Goal: Task Accomplishment & Management: Manage account settings

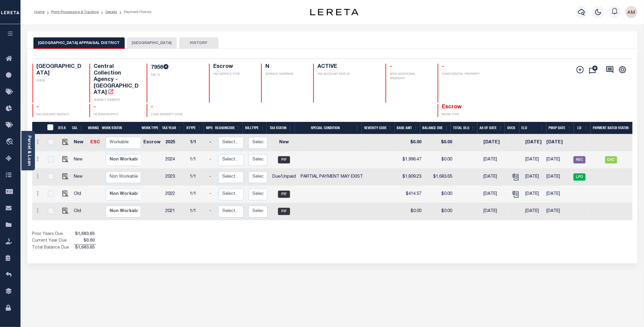
click at [275, 256] on div "[GEOGRAPHIC_DATA] APPRAISAL DISTRICT HOUSTON COUNTY HISTORY Selected 5" at bounding box center [332, 301] width 619 height 541
click at [166, 44] on div "HOUSTON COUNTY APPRAISAL DISTRICT HOUSTON COUNTY HISTORY" at bounding box center [332, 42] width 598 height 11
click at [142, 43] on button "[GEOGRAPHIC_DATA]" at bounding box center [152, 42] width 50 height 11
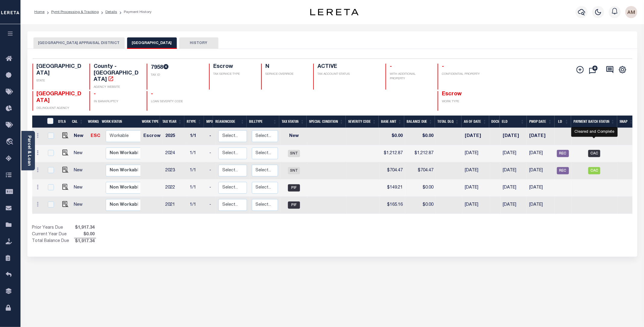
click at [599, 150] on span "CAC" at bounding box center [595, 153] width 12 height 7
checkbox input "true"
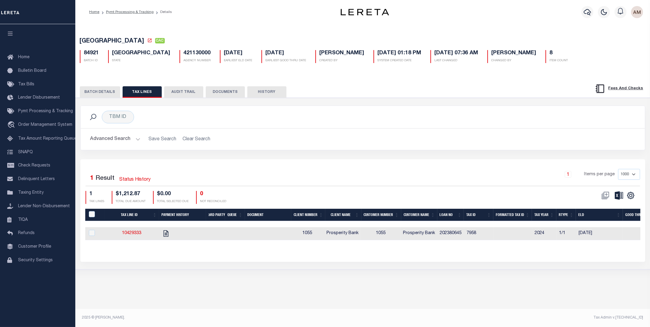
click at [188, 94] on button "AUDIT TRAIL" at bounding box center [183, 91] width 39 height 11
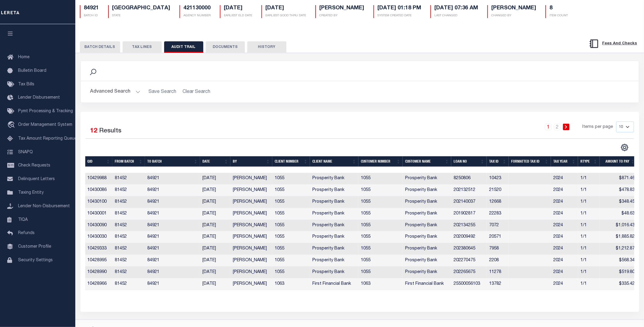
scroll to position [62, 0]
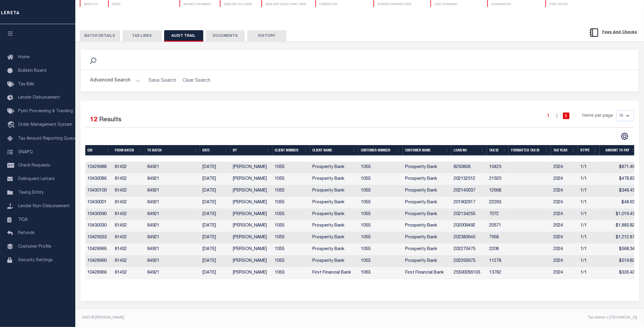
drag, startPoint x: 629, startPoint y: 110, endPoint x: 630, endPoint y: 116, distance: 6.7
click at [629, 110] on select "10 25 50 100" at bounding box center [626, 115] width 18 height 11
select select "100"
click at [617, 110] on select "10 25 50 100" at bounding box center [626, 115] width 18 height 11
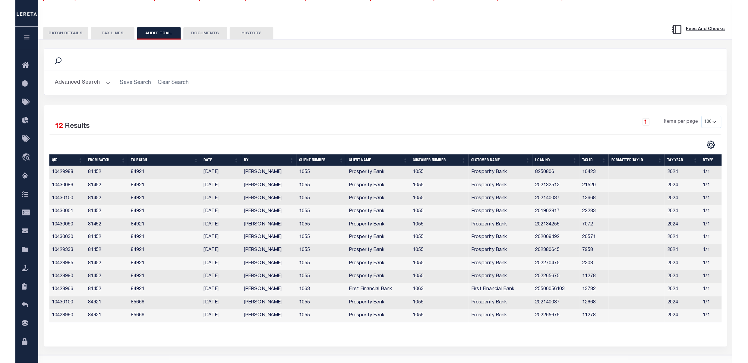
scroll to position [39, 0]
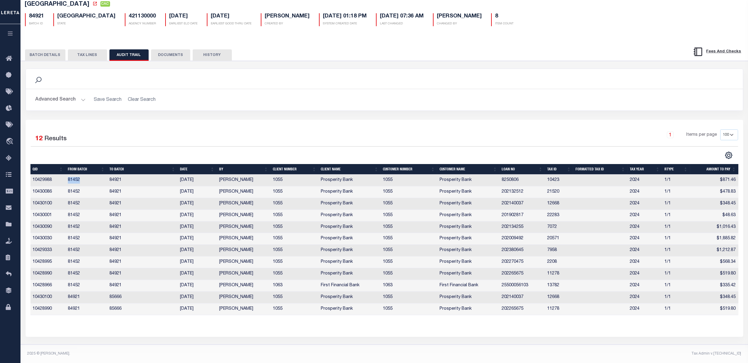
drag, startPoint x: 81, startPoint y: 177, endPoint x: 70, endPoint y: 184, distance: 13.1
click at [58, 184] on tr "10429988 81452 84921 02/13/2025 Urbina, Matthew 1055 Prosperity Bank 1055 Prosp…" at bounding box center [384, 181] width 708 height 12
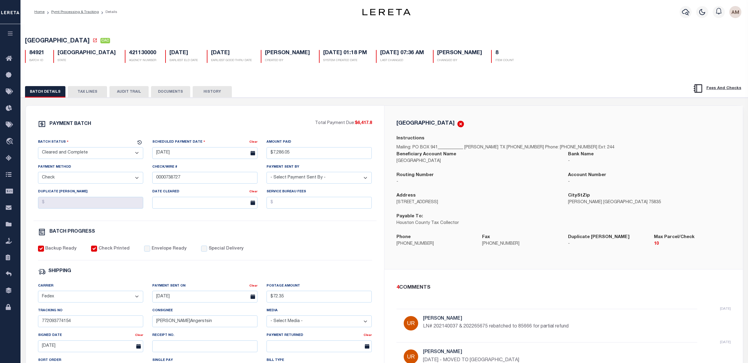
select select "CAC"
select select "CHK"
select select "[PERSON_NAME]"
select select "FDX"
select select
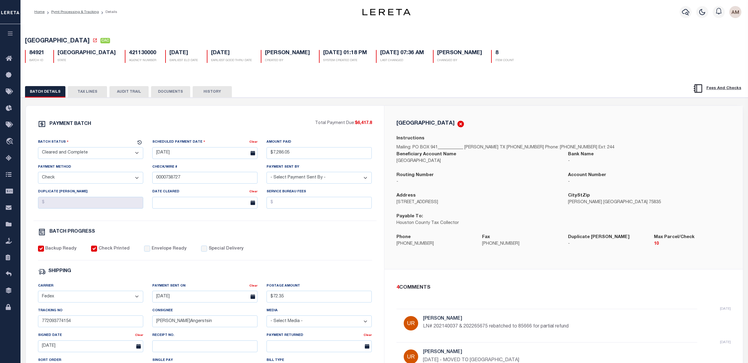
select select "37"
click at [688, 11] on icon "button" at bounding box center [685, 11] width 7 height 7
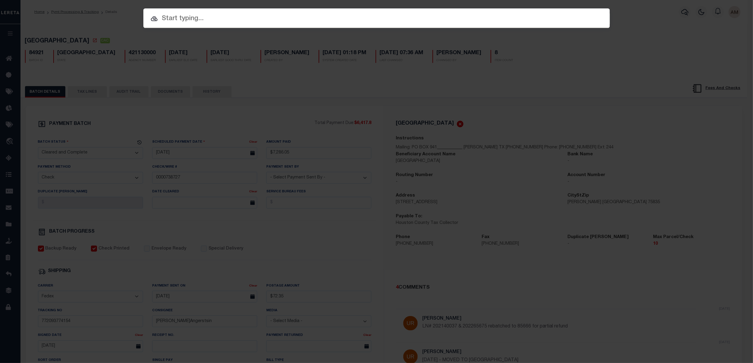
paste input "81452"
drag, startPoint x: 176, startPoint y: 20, endPoint x: 134, endPoint y: 25, distance: 42.2
click at [140, 30] on div "Include Loans TBM Customers Borrowers Payments (Lender Non-Disb) Payments (Lend…" at bounding box center [376, 181] width 753 height 363
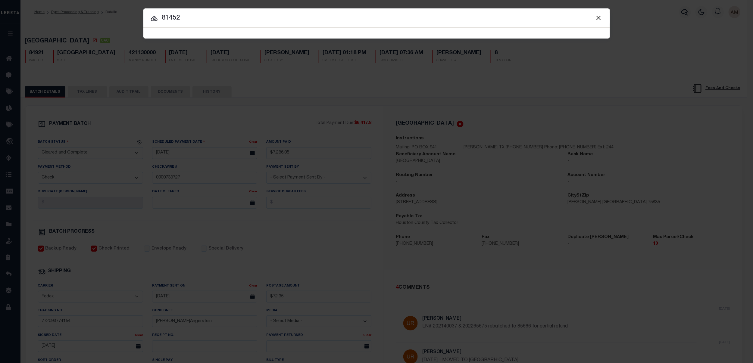
type input "81452"
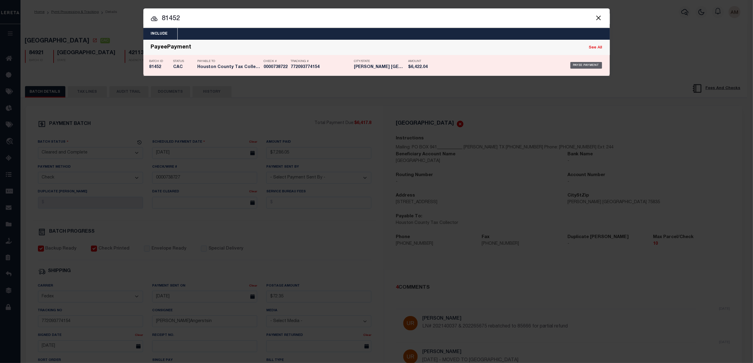
click at [591, 67] on div "Payee Payment" at bounding box center [587, 65] width 32 height 7
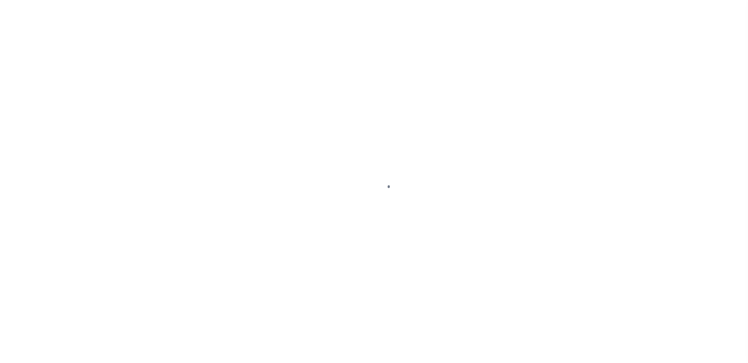
select select "CAC"
type input "02/14/2025"
type input "$6,422.04"
select select "CHK"
type input "0000738722"
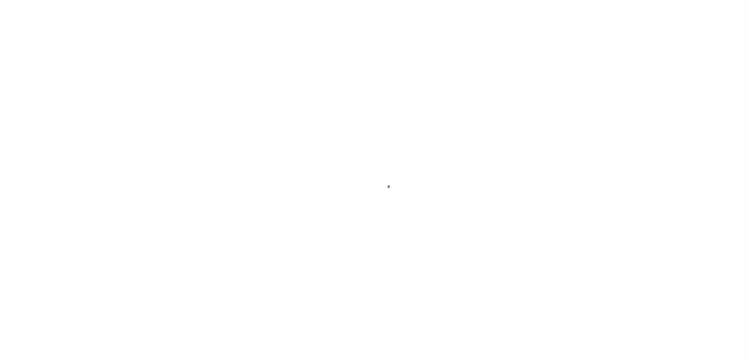
select select "Urbina, Matthew"
checkbox input "true"
select select "FDX"
type input "02/14/2025"
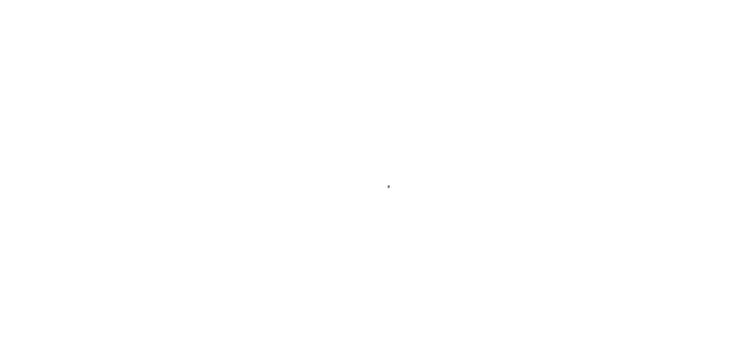
type input "$72.35"
type input "772093774154"
type input "N"
select select "37"
radio input "true"
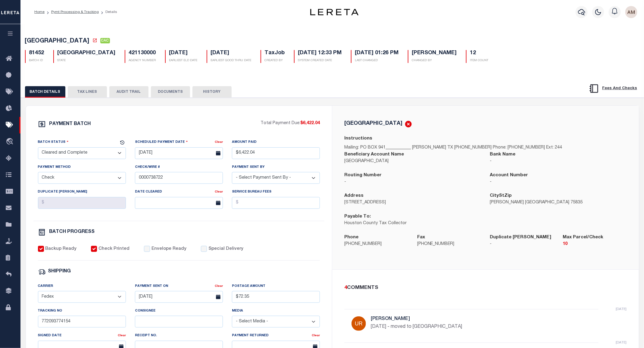
click at [93, 87] on button "TAX LINES" at bounding box center [87, 91] width 39 height 11
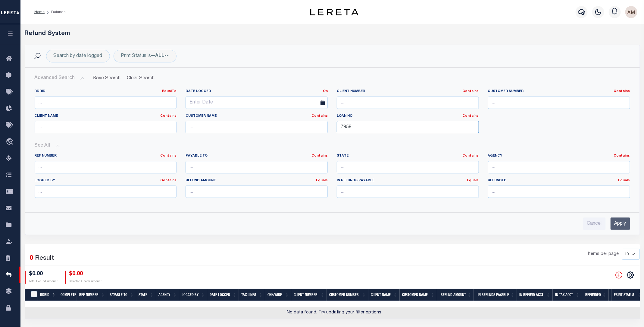
drag, startPoint x: 361, startPoint y: 131, endPoint x: 290, endPoint y: 137, distance: 70.7
click at [290, 137] on div "RDRID EqualTo Equals Is Not Equal To Is Greater Than Is Less Than Date Logged O…" at bounding box center [332, 113] width 605 height 49
click at [444, 56] on div "Search by date logged Print Status is --ALL-- Search" at bounding box center [332, 56] width 605 height 13
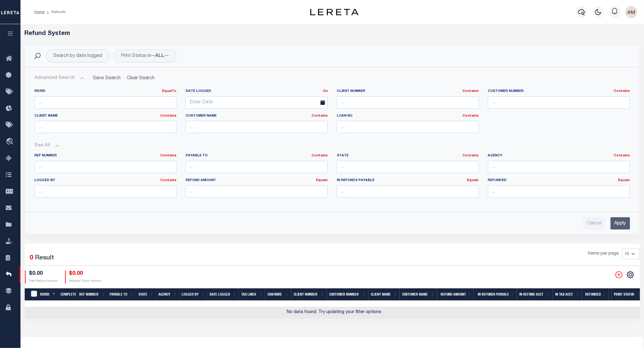
click at [503, 63] on div "Search by date logged Print Status is --ALL-- Search" at bounding box center [332, 56] width 615 height 22
drag, startPoint x: 174, startPoint y: 29, endPoint x: 167, endPoint y: 67, distance: 38.1
click at [174, 29] on div "Refund System Search by date logged Print Status is --ALL-- Search Advanced Sea…" at bounding box center [332, 180] width 624 height 313
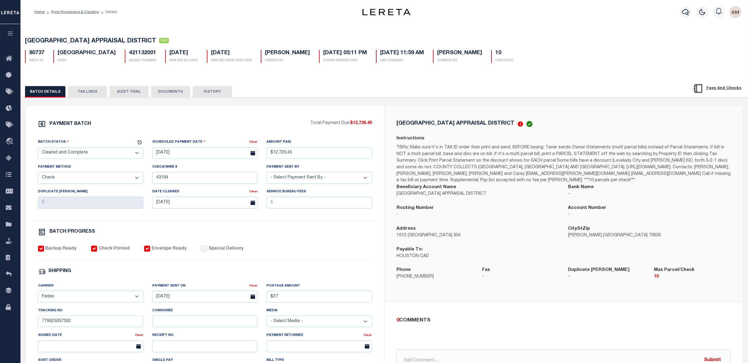
select select "CAC"
select select "CHK"
select select "Stacey Curtis"
select select "FDX"
select select
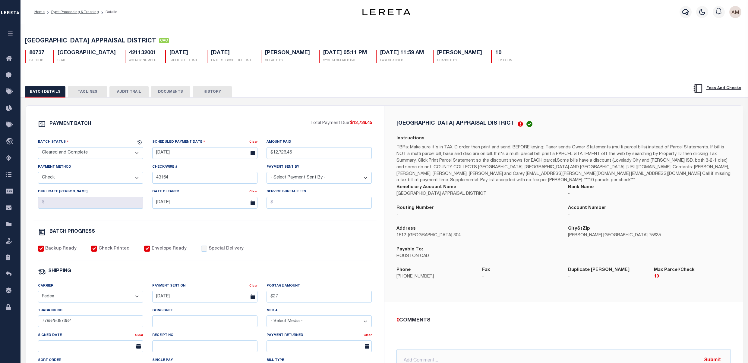
select select "37"
click at [617, 106] on div "PAYMENT BATCH Total Payment Due: $12,726.45 Batch Status" at bounding box center [384, 293] width 733 height 390
click at [594, 45] on h5 "HOUSTON COUNTY APPRAISAL DISTRICT CAC" at bounding box center [384, 42] width 719 height 8
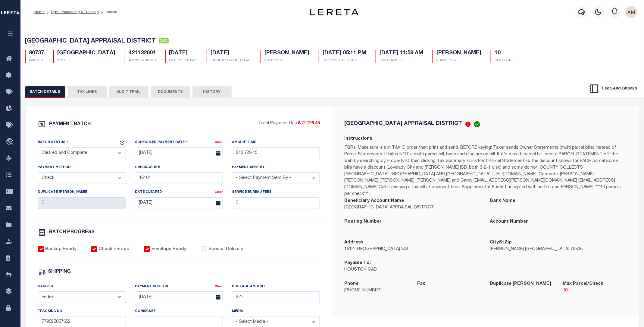
click at [468, 80] on div "BATCH DETAILS TAX LINES AUDIT TRAIL DOCUMENTS HISTORY" at bounding box center [333, 281] width 630 height 413
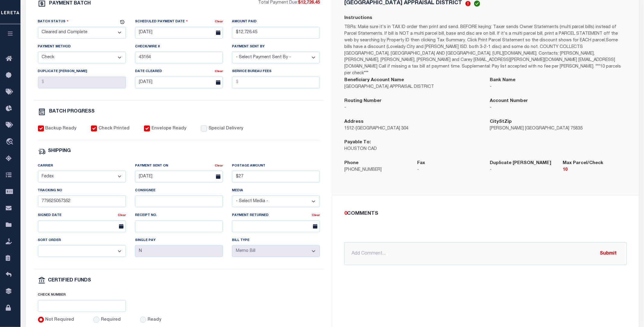
scroll to position [40, 0]
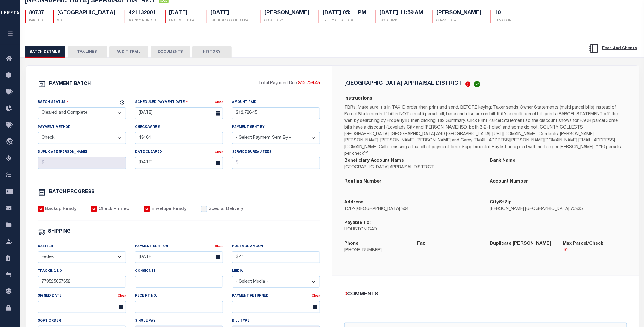
click at [88, 51] on button "TAX LINES" at bounding box center [87, 51] width 39 height 11
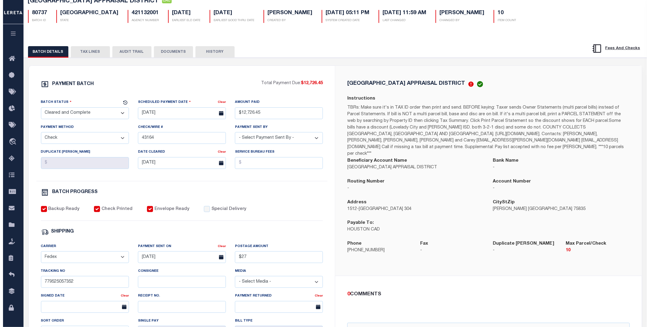
scroll to position [0, 0]
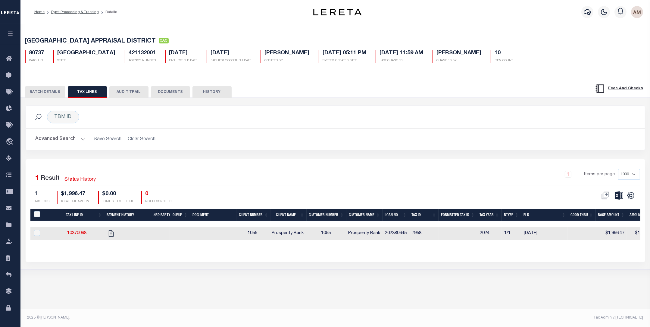
drag, startPoint x: 269, startPoint y: 246, endPoint x: 406, endPoint y: 260, distance: 138.1
click at [406, 260] on div "Selected 1 Result Status History 1 Items per page 1000 2500 5000 10000 1 TAX LI…" at bounding box center [336, 210] width 620 height 102
drag, startPoint x: 398, startPoint y: 246, endPoint x: 464, endPoint y: 251, distance: 66.2
click at [464, 250] on div "Tax Line ID Payment History 3rd Party Queue Document Client Number Client Name …" at bounding box center [335, 229] width 610 height 41
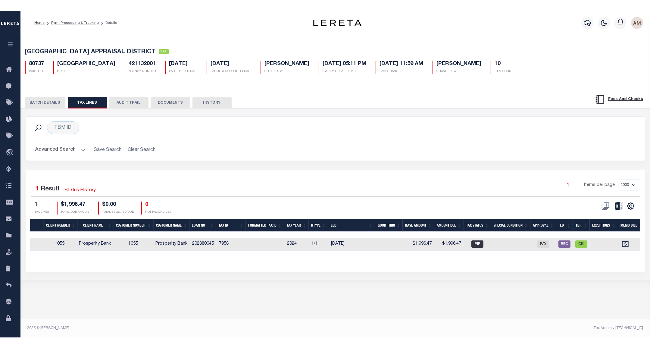
scroll to position [0, 272]
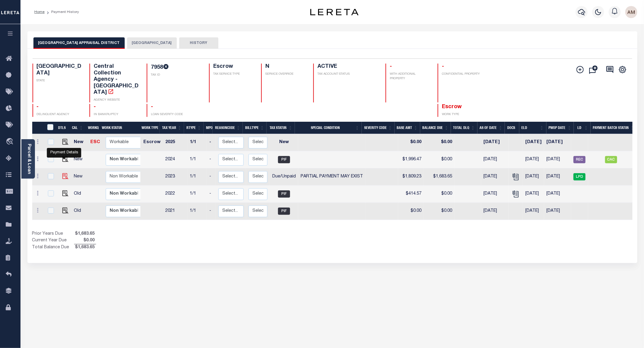
click at [62, 173] on img "" at bounding box center [65, 176] width 6 height 6
checkbox input "true"
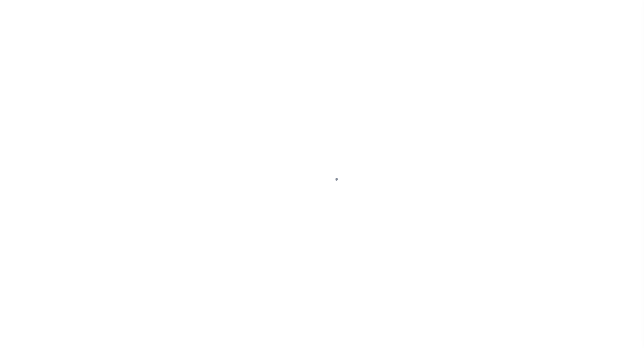
select select "DUE"
select select "15"
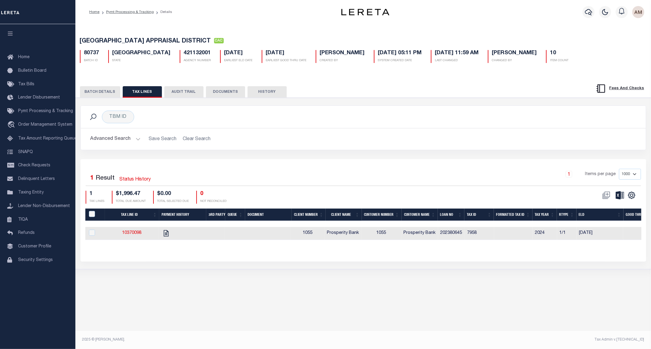
click at [94, 101] on div "PAYMENT BATCH Total Payment Due: $12,726.45 Batch Status" at bounding box center [363, 183] width 581 height 171
click at [95, 97] on button "BATCH DETAILS" at bounding box center [100, 91] width 40 height 11
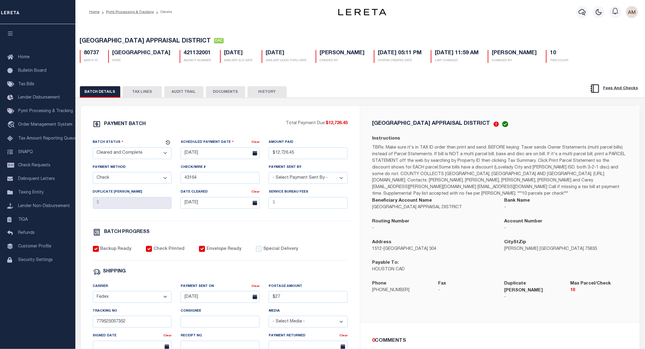
click at [148, 92] on button "TAX LINES" at bounding box center [142, 91] width 39 height 11
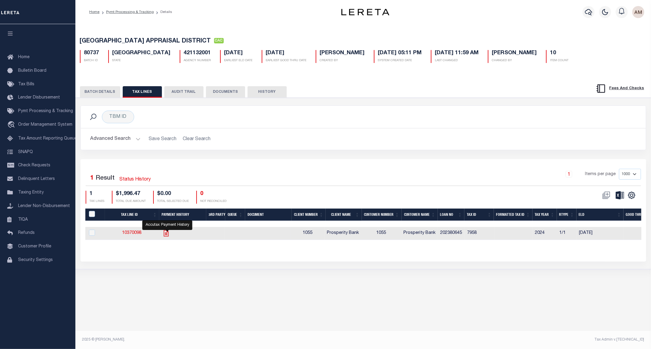
click at [166, 236] on icon "" at bounding box center [165, 233] width 5 height 6
checkbox input "true"
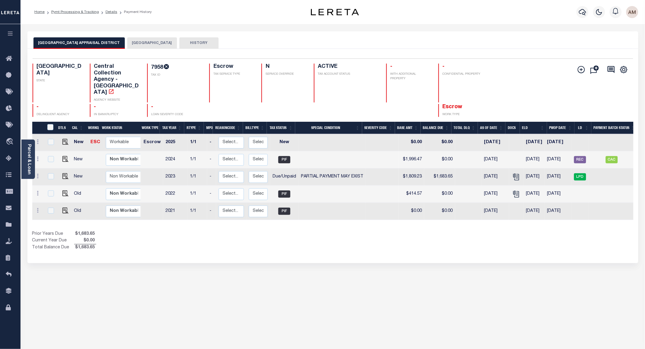
click at [29, 142] on div "Parcel & Loan" at bounding box center [28, 159] width 14 height 39
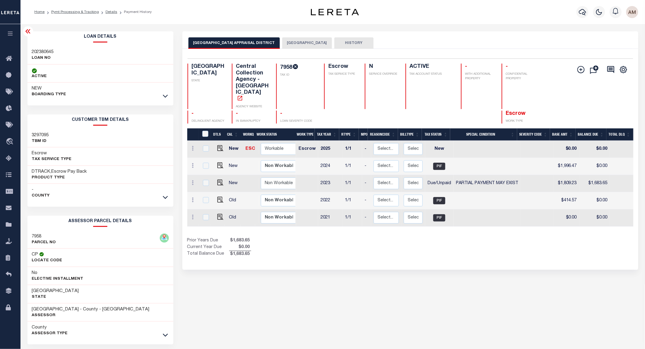
click at [164, 197] on icon at bounding box center [165, 197] width 5 height 6
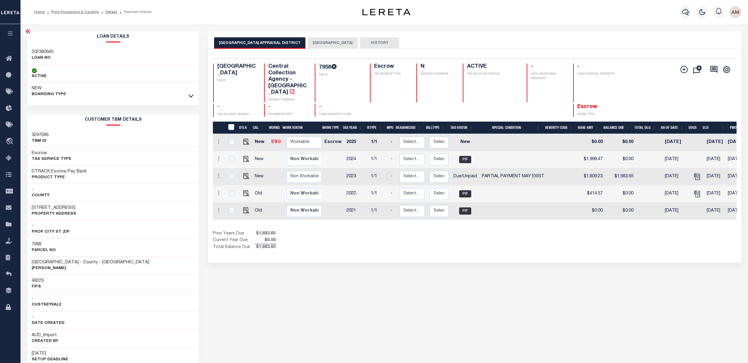
click at [27, 29] on icon at bounding box center [27, 31] width 7 height 7
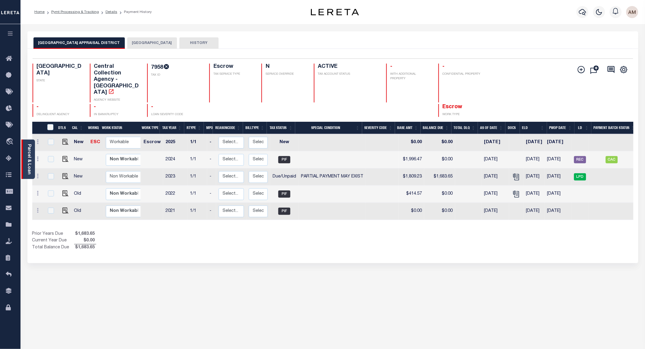
click at [30, 157] on link "Parcel & Loan" at bounding box center [29, 159] width 4 height 30
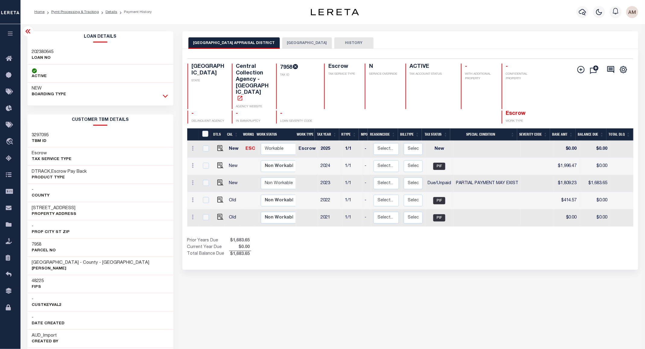
click at [163, 96] on icon at bounding box center [165, 96] width 5 height 6
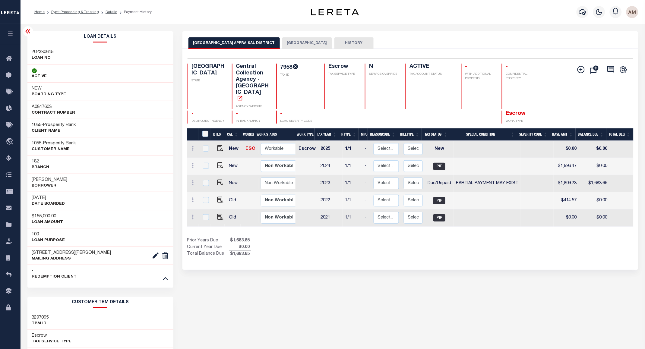
click at [301, 37] on button "[GEOGRAPHIC_DATA]" at bounding box center [307, 42] width 50 height 11
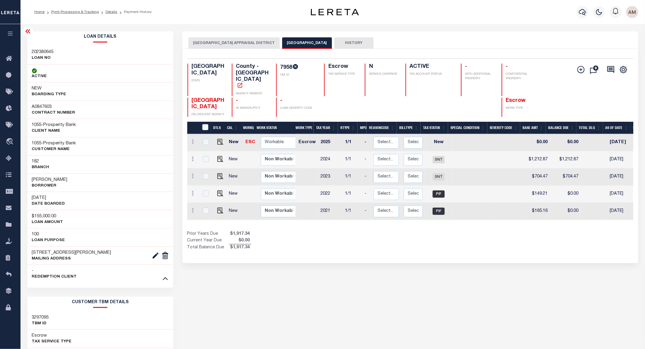
click at [216, 43] on button "HOUSTON COUNTY APPRAISAL DISTRICT" at bounding box center [233, 42] width 91 height 11
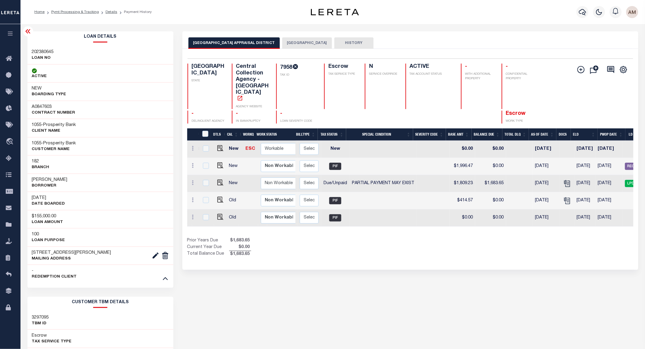
scroll to position [0, 123]
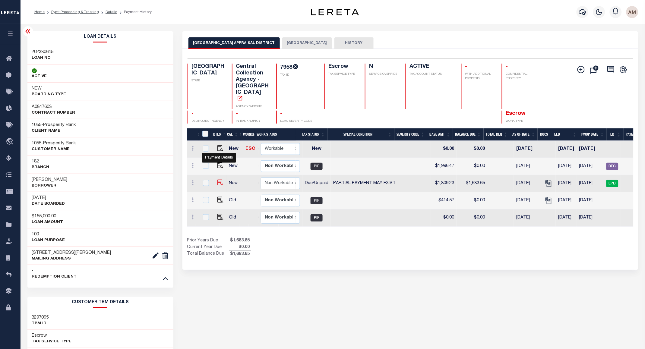
click at [221, 180] on img "" at bounding box center [220, 183] width 6 height 6
checkbox input "true"
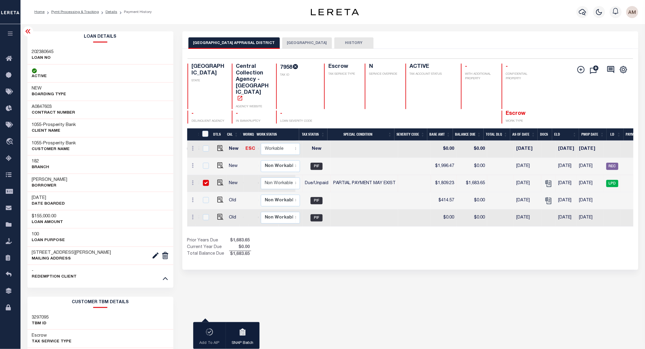
click at [30, 34] on icon at bounding box center [27, 31] width 7 height 7
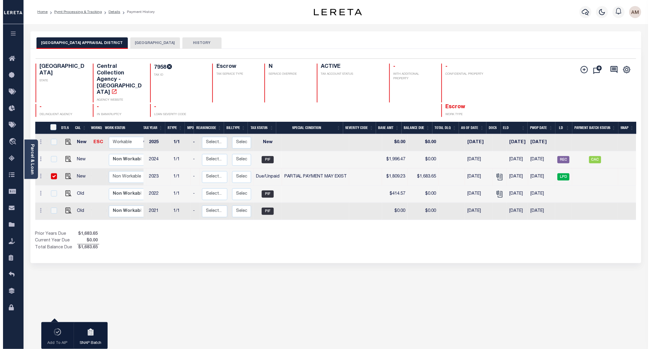
scroll to position [0, 22]
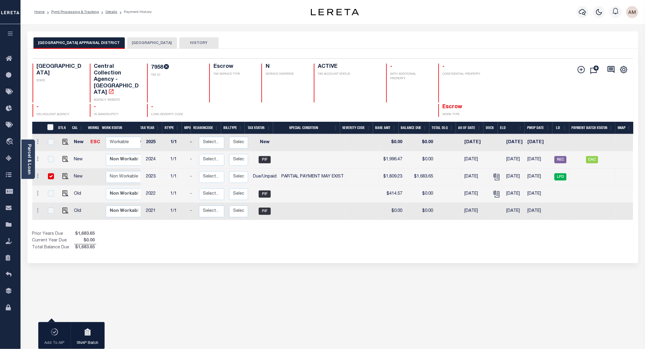
click at [66, 156] on img "" at bounding box center [65, 159] width 6 height 6
checkbox input "true"
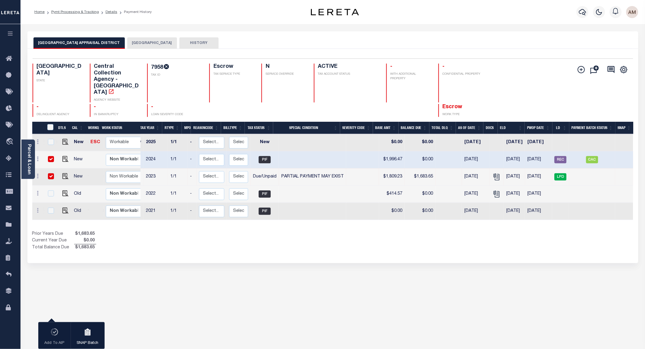
click at [492, 173] on icon "" at bounding box center [496, 177] width 8 height 8
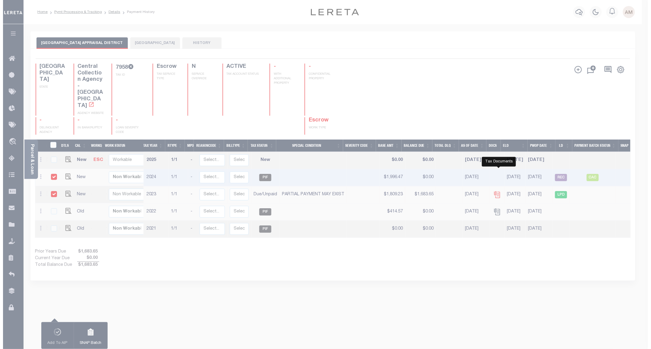
scroll to position [0, 16]
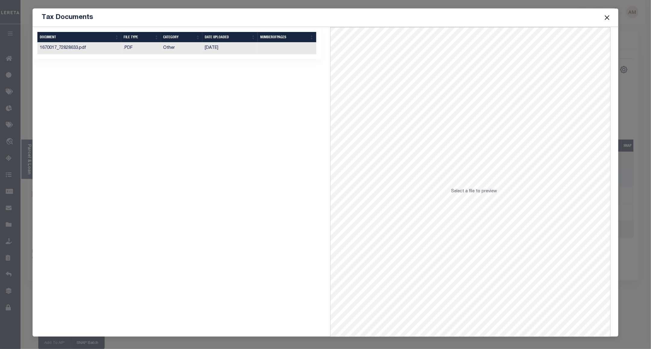
click at [104, 39] on th "DOCUMENT" at bounding box center [79, 37] width 84 height 11
click at [105, 46] on td "1670017_72828633.pdf" at bounding box center [79, 48] width 84 height 12
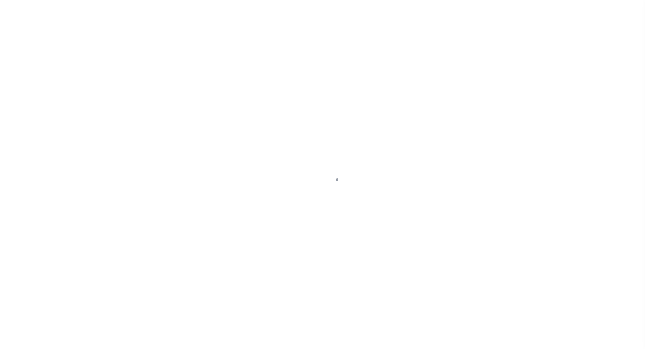
select select "DUE"
select select "15"
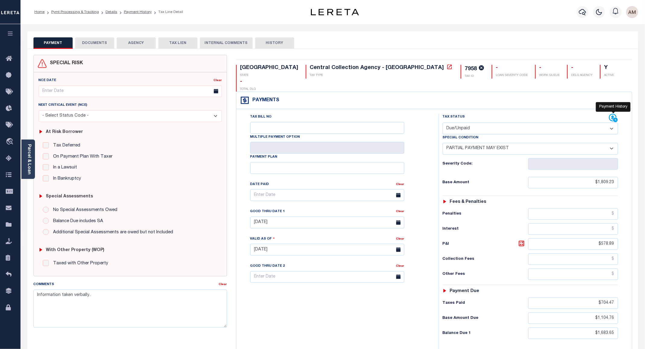
click at [611, 114] on icon at bounding box center [613, 118] width 8 height 8
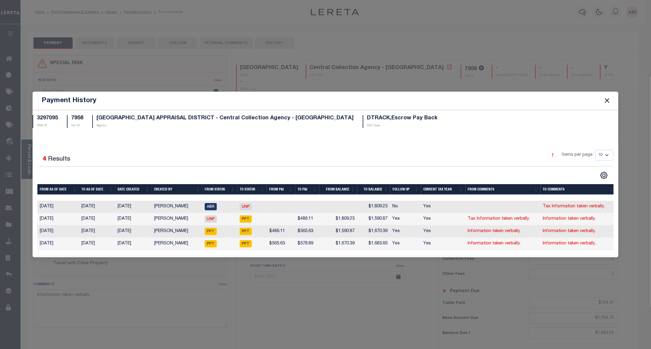
click at [605, 99] on button "Close" at bounding box center [607, 101] width 8 height 8
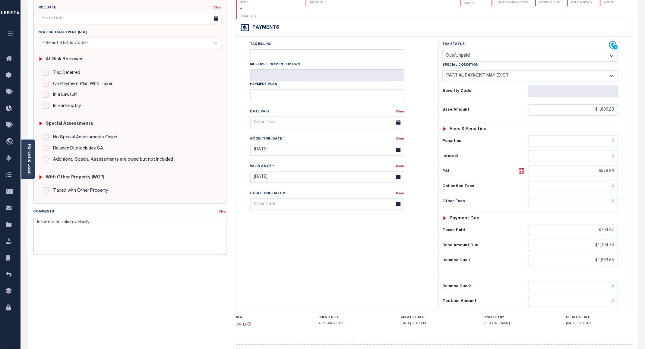
scroll to position [80, 0]
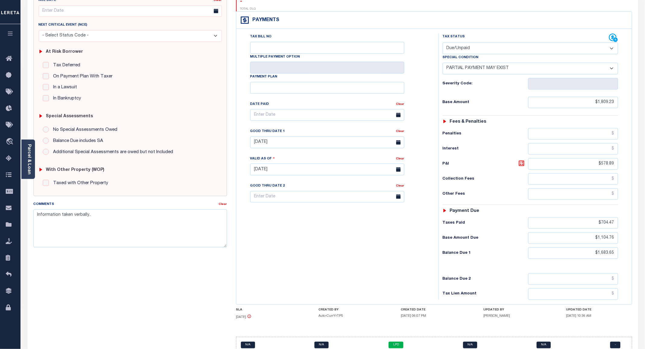
click at [263, 237] on div "Tax Bill No Multiple Payment Option Payment Plan Clear" at bounding box center [336, 166] width 196 height 266
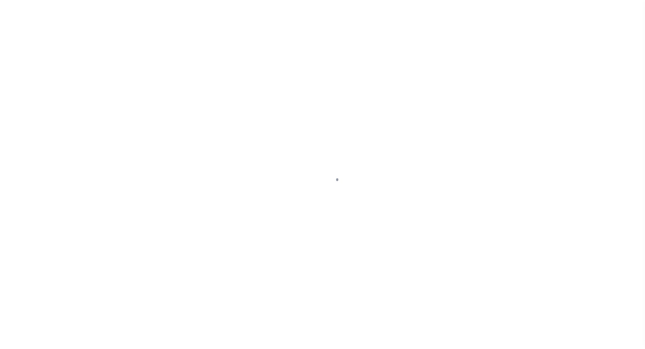
select select "PIF"
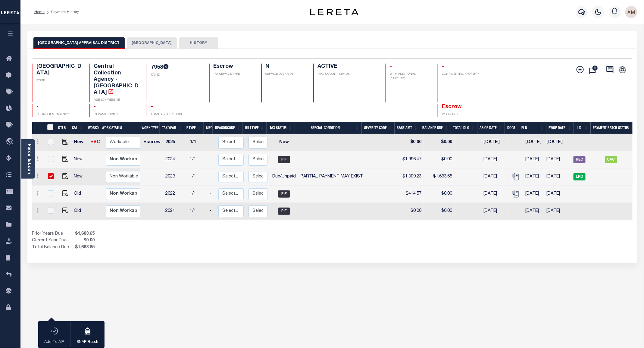
click at [129, 46] on button "[GEOGRAPHIC_DATA]" at bounding box center [152, 42] width 50 height 11
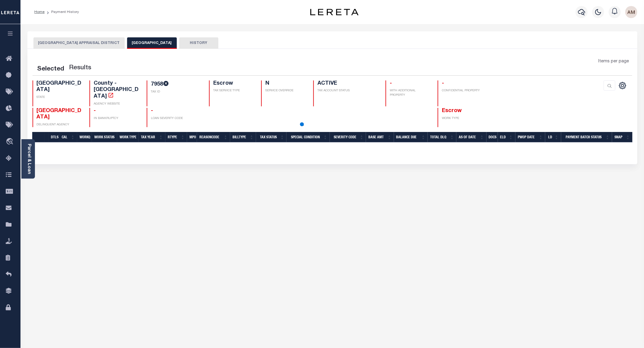
click at [94, 43] on button "[GEOGRAPHIC_DATA] APPRAISAL DISTRICT" at bounding box center [78, 42] width 91 height 11
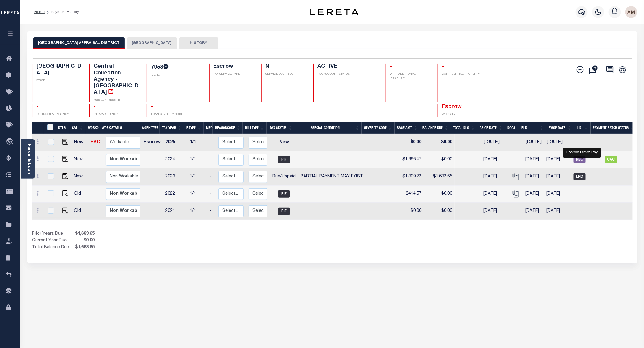
click at [579, 173] on span "LPD" at bounding box center [580, 176] width 12 height 7
checkbox input "true"
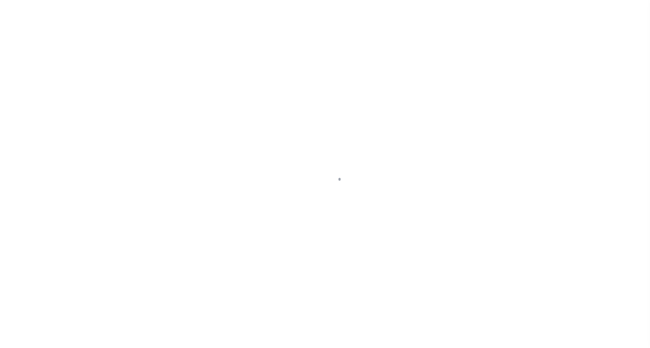
select select
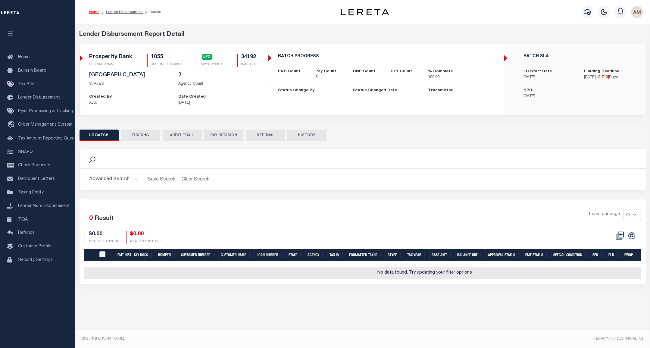
click at [129, 179] on button "Advanced Search" at bounding box center [115, 180] width 50 height 12
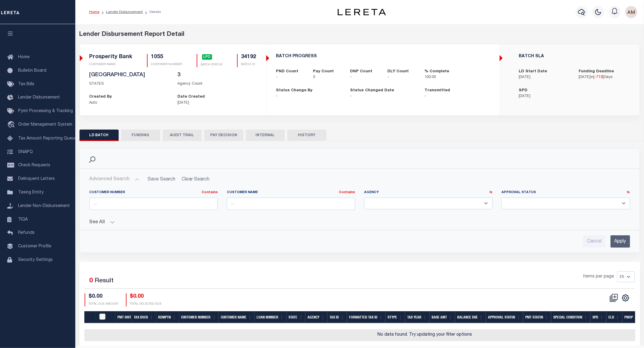
click at [114, 222] on button "See All" at bounding box center [360, 223] width 541 height 6
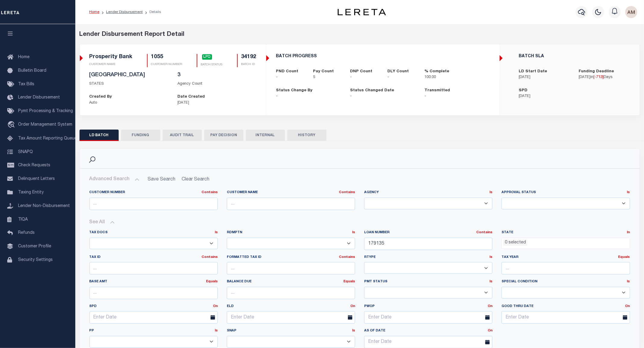
click at [143, 138] on button "FUNDING" at bounding box center [140, 135] width 39 height 11
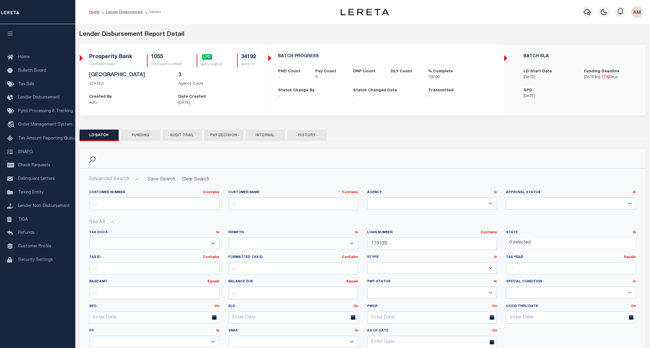
type input "$3,759.45"
type input "$0"
type input "10/17/2023"
select select "100"
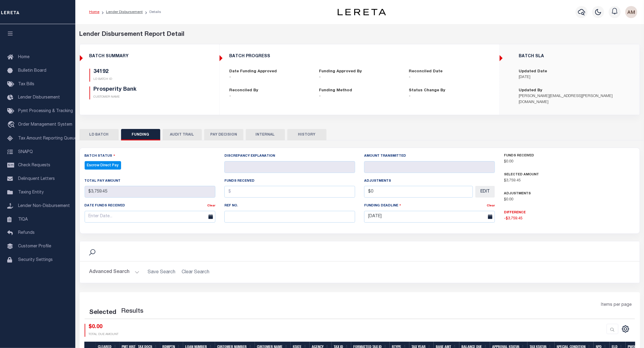
select select "100"
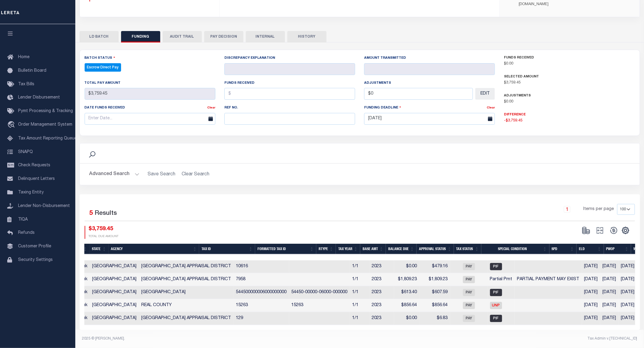
scroll to position [0, 222]
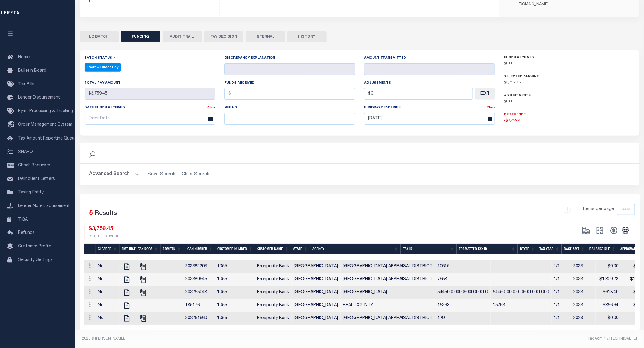
click at [129, 168] on button "Advanced Search" at bounding box center [115, 174] width 50 height 12
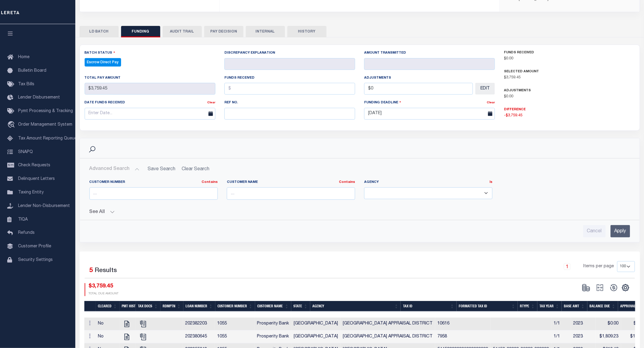
click at [111, 216] on div "Customer Number Contains Contains Is Customer Name Contains Contains" at bounding box center [360, 206] width 551 height 62
click at [110, 213] on button "See All" at bounding box center [360, 212] width 541 height 6
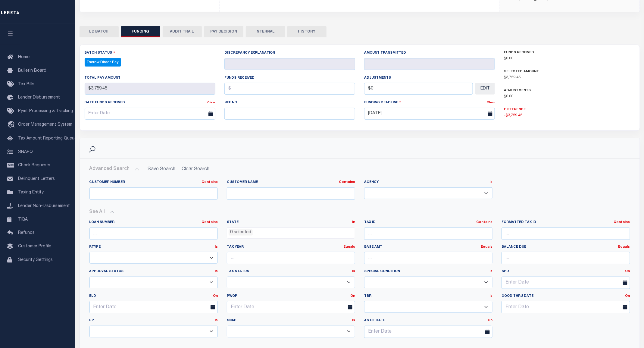
click at [107, 212] on button "See All" at bounding box center [360, 212] width 541 height 6
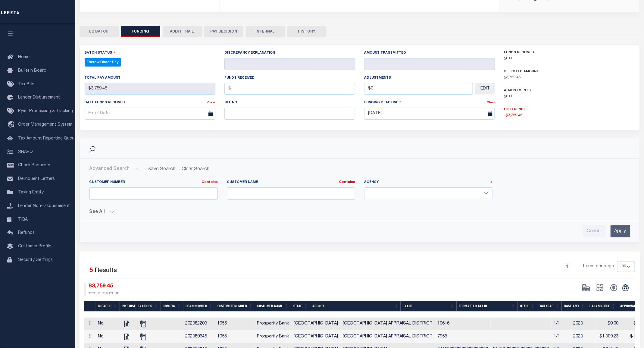
click at [227, 35] on button "PAY DECISION" at bounding box center [223, 31] width 39 height 11
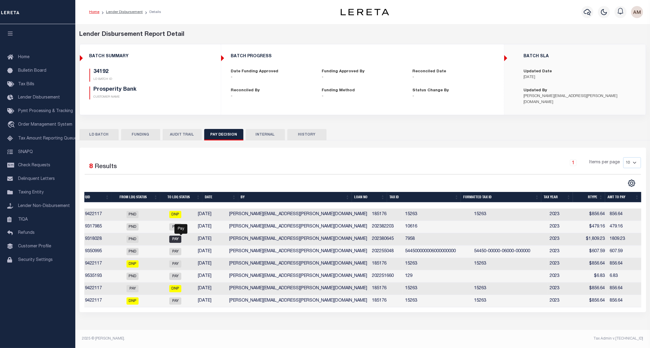
click at [180, 241] on span "PAY" at bounding box center [175, 239] width 12 height 7
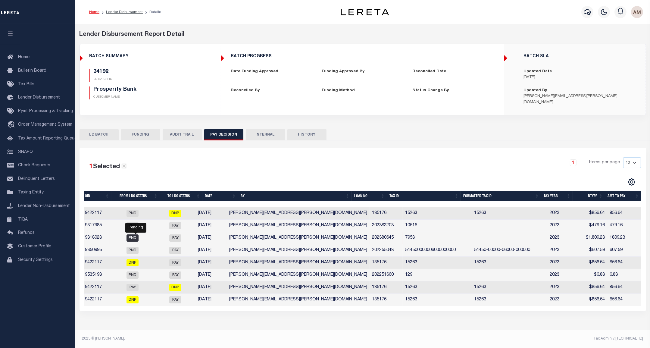
click at [135, 241] on span "PND" at bounding box center [133, 237] width 12 height 7
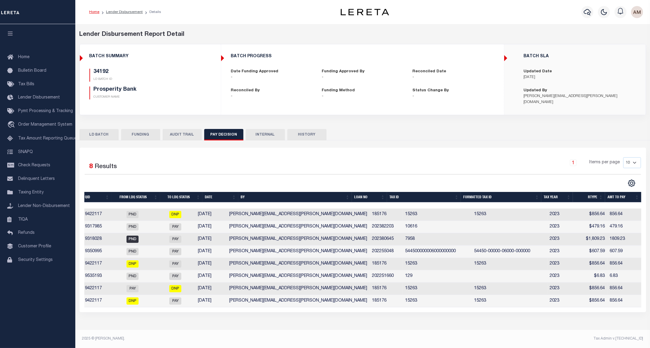
click at [136, 240] on span "PND" at bounding box center [133, 239] width 12 height 7
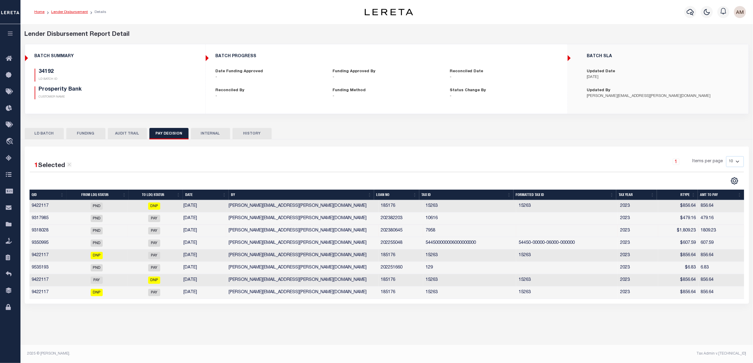
click at [61, 11] on link "Lender Disbursement" at bounding box center [69, 12] width 37 height 4
checkbox input "true"
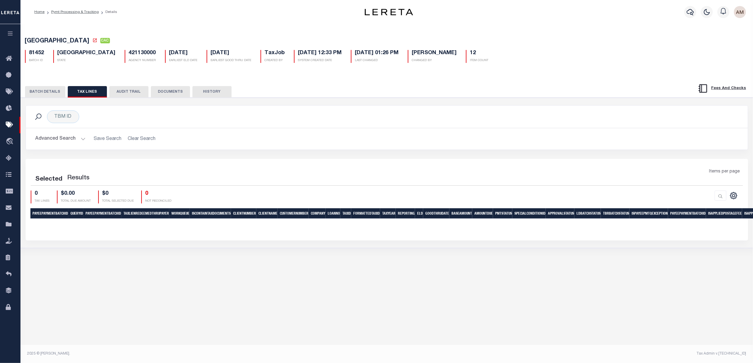
click at [58, 101] on div "PAYMENT BATCH Total Payment Due: $6,422.04 Batch Status" at bounding box center [387, 173] width 739 height 151
click at [55, 97] on button "BATCH DETAILS" at bounding box center [45, 91] width 40 height 11
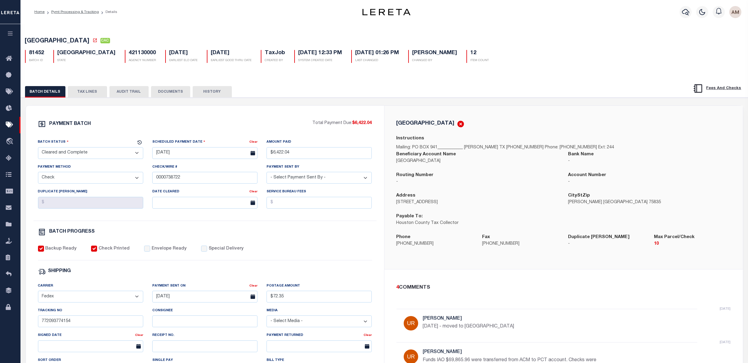
click at [90, 90] on button "TAX LINES" at bounding box center [87, 91] width 39 height 11
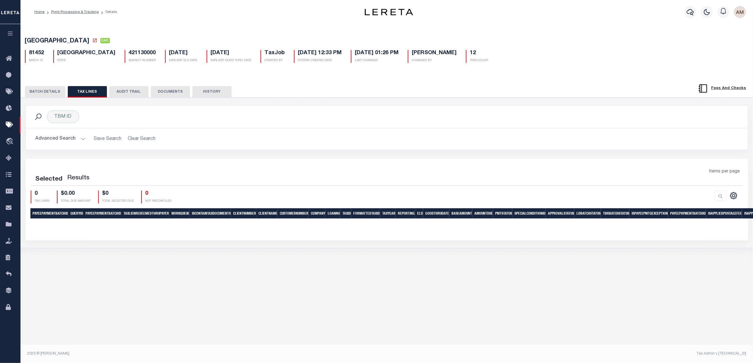
click at [50, 94] on button "BATCH DETAILS" at bounding box center [45, 91] width 40 height 11
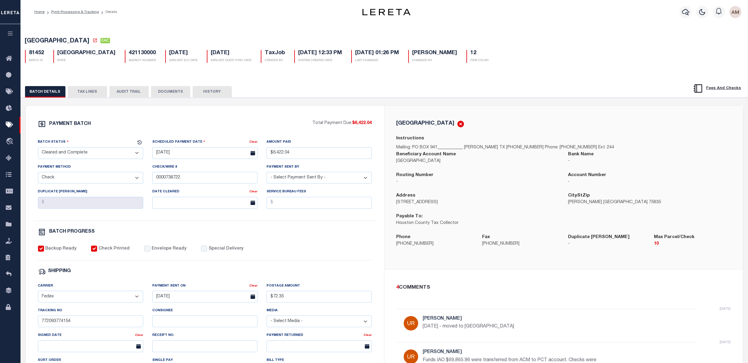
click at [97, 82] on div "BATCH DETAILS TAX LINES AUDIT TRAIL DOCUMENTS HISTORY" at bounding box center [384, 281] width 733 height 413
click at [99, 91] on button "TAX LINES" at bounding box center [87, 91] width 39 height 11
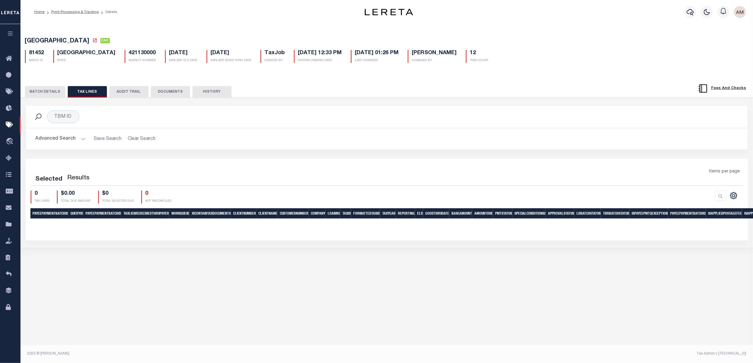
click at [80, 144] on button "Advanced Search" at bounding box center [61, 139] width 50 height 12
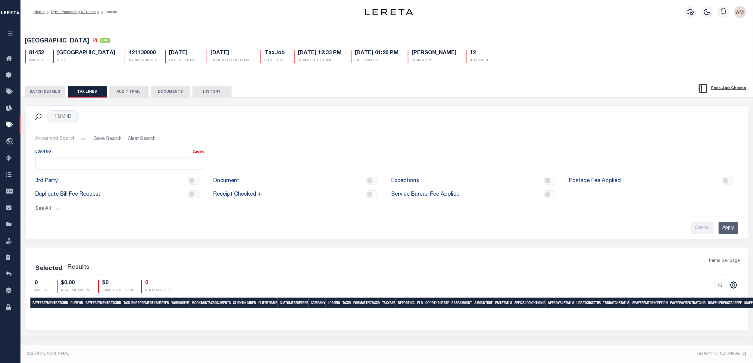
click at [52, 212] on button "See All" at bounding box center [387, 209] width 703 height 6
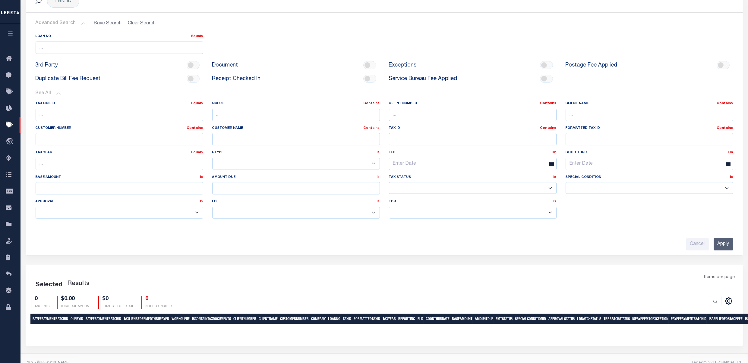
scroll to position [121, 0]
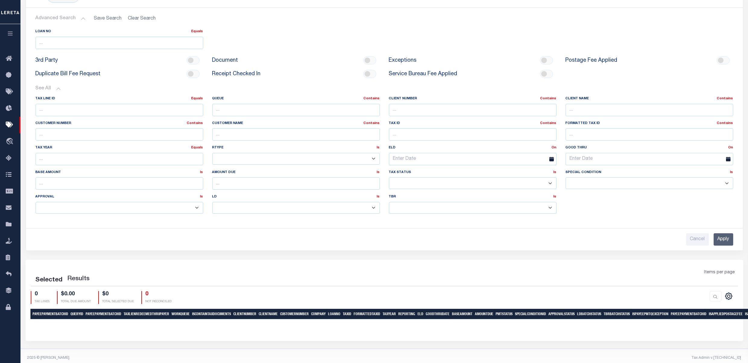
click at [723, 241] on input "Apply" at bounding box center [723, 240] width 20 height 12
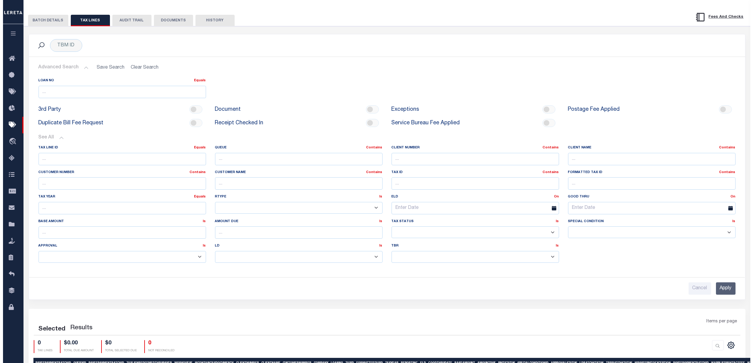
scroll to position [0, 0]
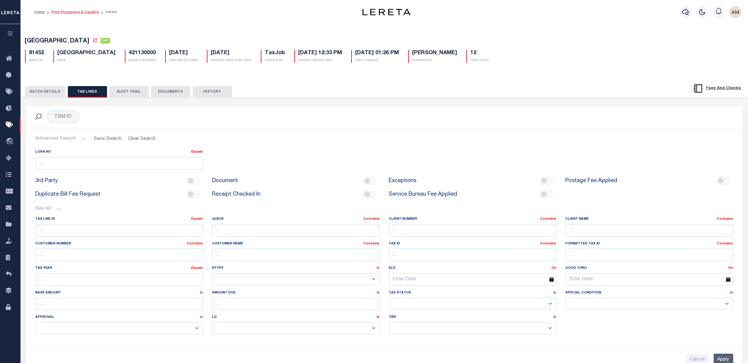
click at [64, 13] on link "Pymt Processing & Tracking" at bounding box center [75, 12] width 48 height 4
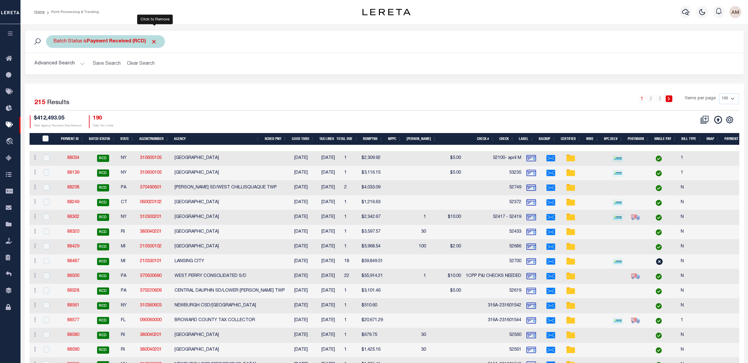
click at [155, 43] on span "Click to Remove" at bounding box center [154, 42] width 6 height 6
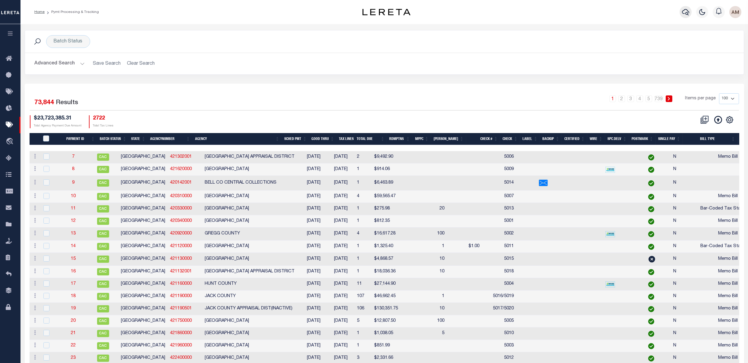
click at [681, 12] on button "button" at bounding box center [685, 12] width 12 height 12
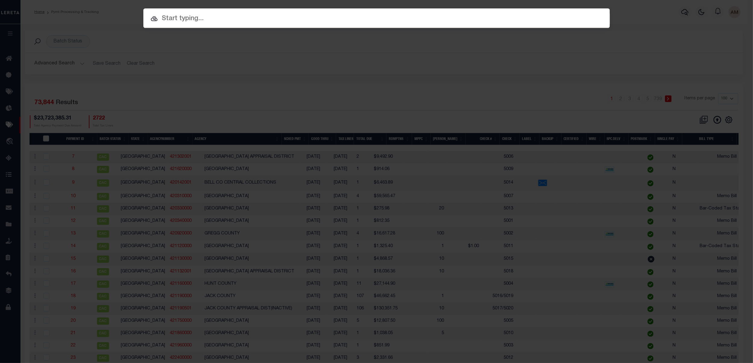
paste input "202380645"
type input "202380645"
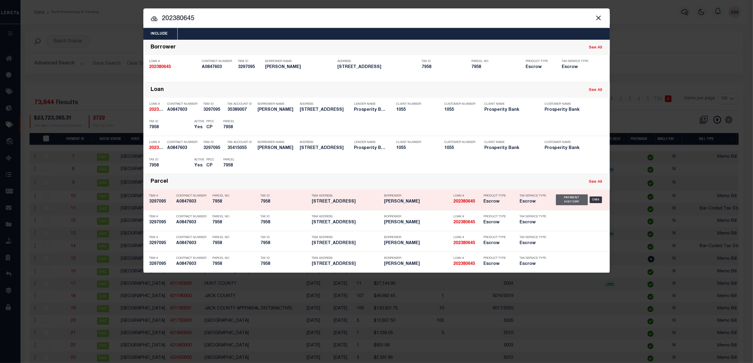
click at [574, 203] on div "Payment History" at bounding box center [572, 200] width 32 height 11
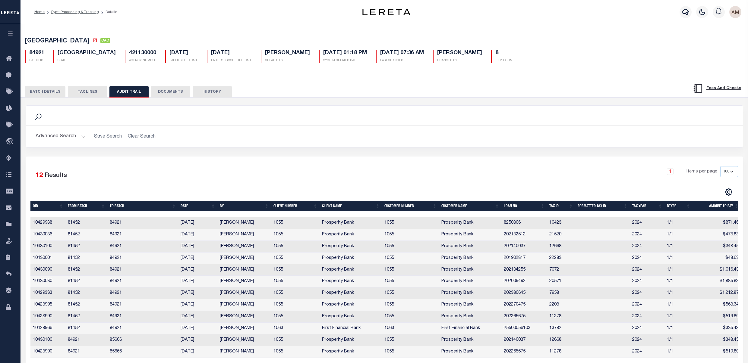
select select "100"
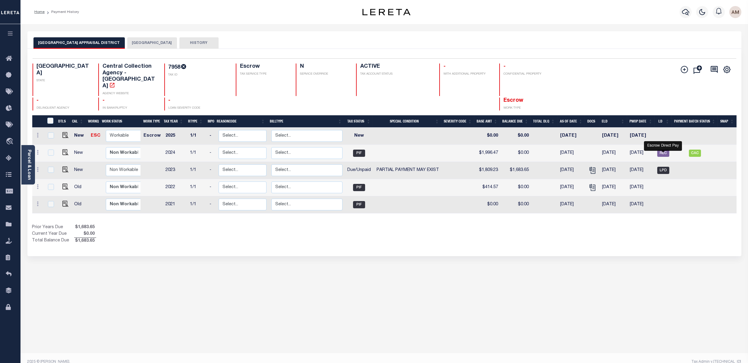
click at [666, 167] on span "LPD" at bounding box center [663, 170] width 12 height 7
checkbox input "true"
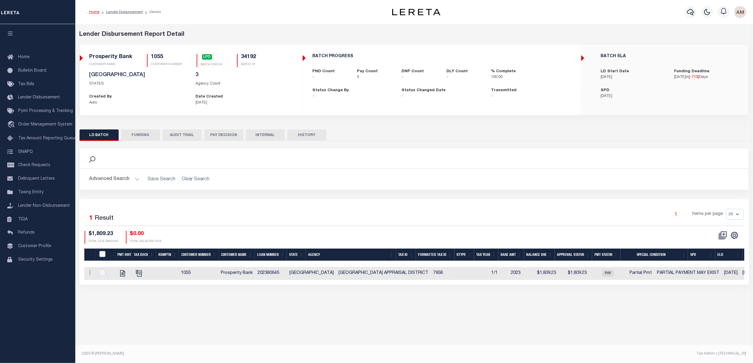
drag, startPoint x: 382, startPoint y: 288, endPoint x: 409, endPoint y: 292, distance: 27.7
click at [409, 292] on div "Lender Disbursement Report Detail 1055 CLIENT NUMBER Prosperity Bank CLIENT NAM…" at bounding box center [414, 163] width 678 height 279
click at [602, 276] on span "PAY" at bounding box center [608, 273] width 12 height 7
checkbox input "true"
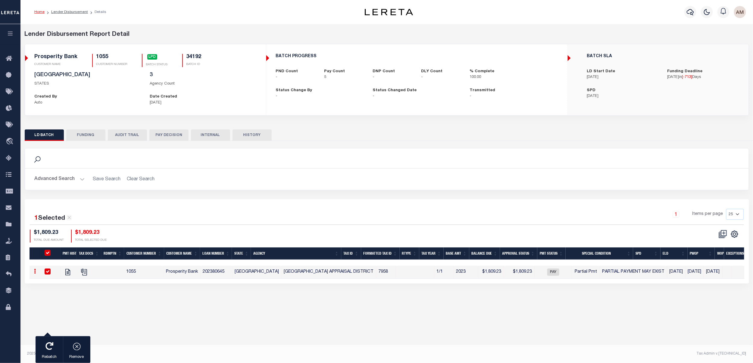
drag, startPoint x: 77, startPoint y: 142, endPoint x: 80, endPoint y: 142, distance: 3.6
click at [77, 141] on button "FUNDING" at bounding box center [85, 135] width 39 height 11
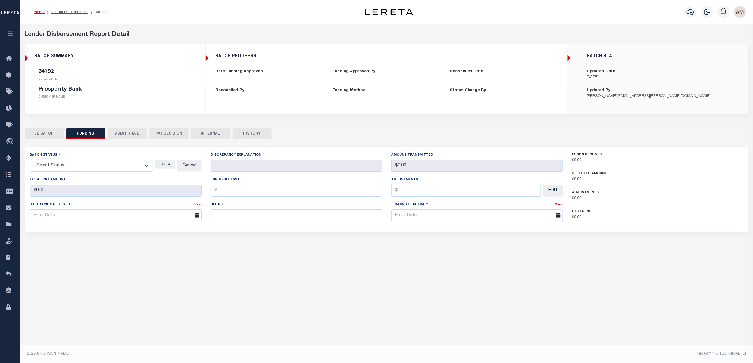
type input "$3,759.45"
type input "$0"
type input "10/17/2023"
select select "100"
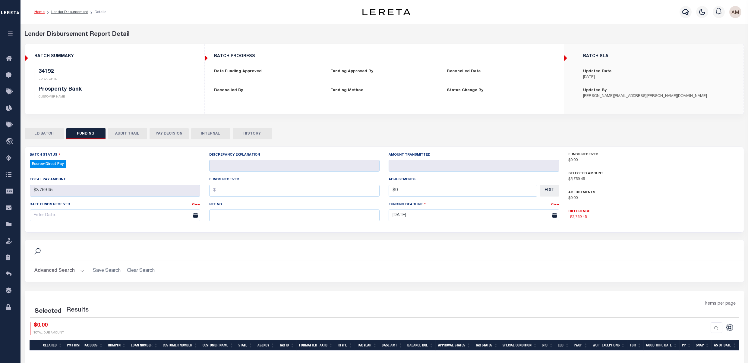
select select "100"
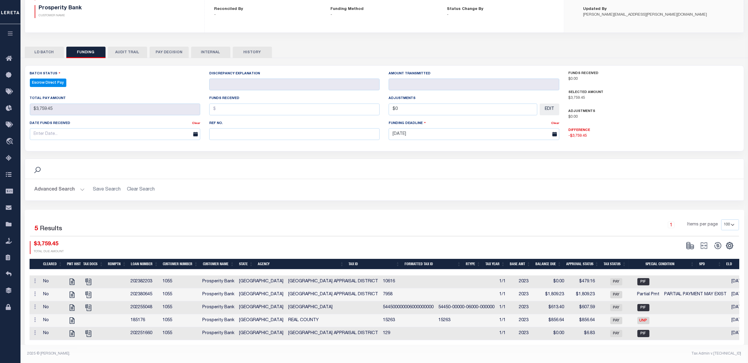
click at [167, 47] on button "PAY DECISION" at bounding box center [168, 52] width 39 height 11
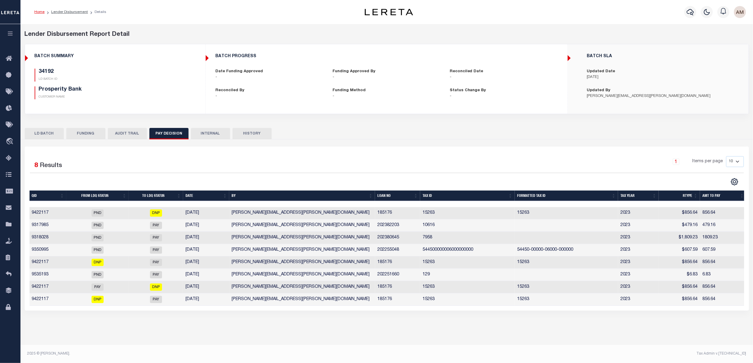
click at [649, 240] on td "2023" at bounding box center [638, 238] width 41 height 12
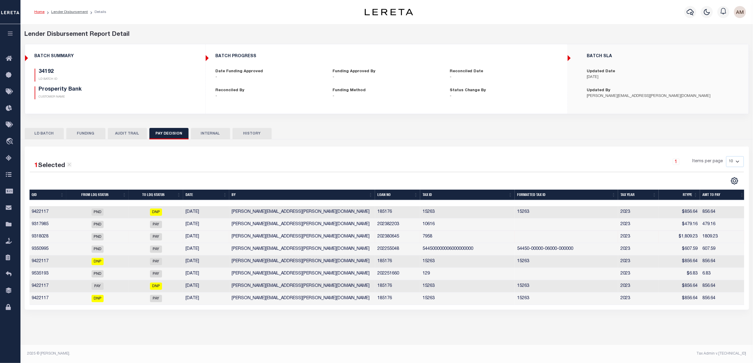
click at [65, 239] on td "9318028" at bounding box center [48, 237] width 37 height 12
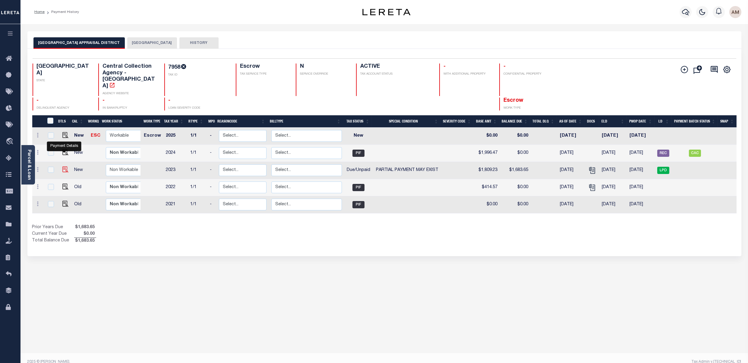
click at [64, 167] on img "" at bounding box center [65, 170] width 6 height 6
checkbox input "true"
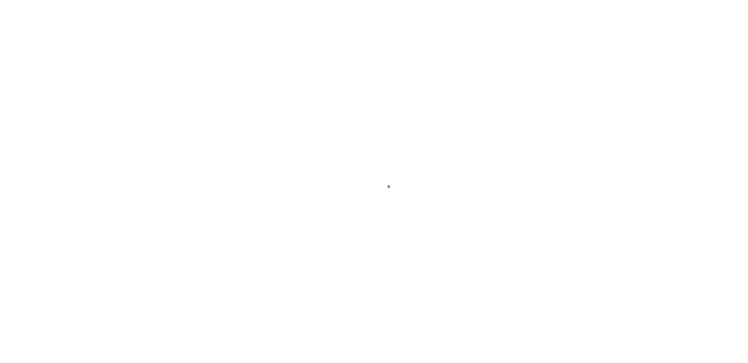
select select "DUE"
select select "15"
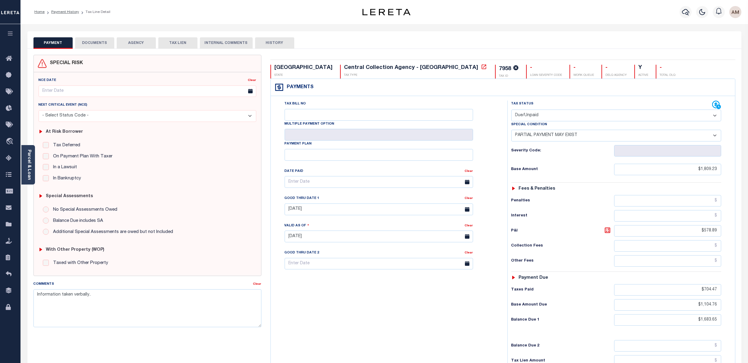
click at [716, 100] on div at bounding box center [716, 100] width 4 height 2
click at [716, 104] on icon at bounding box center [716, 105] width 8 height 8
